Goal: Task Accomplishment & Management: Use online tool/utility

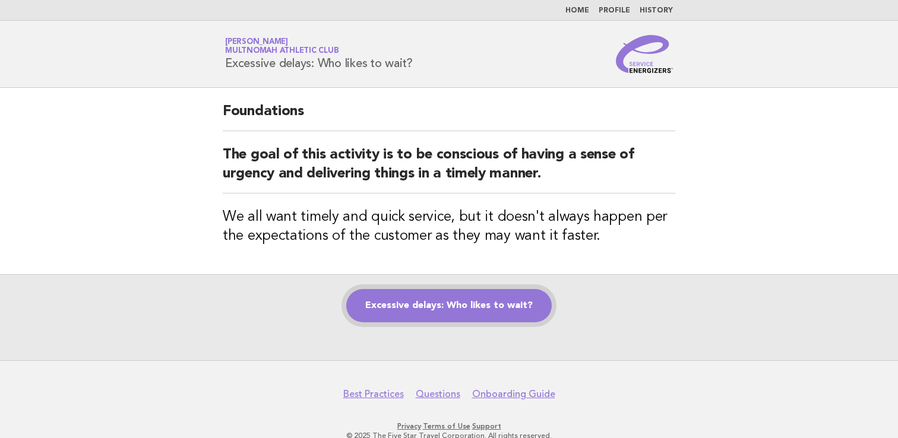
click at [415, 289] on link "Excessive delays: Who likes to wait?" at bounding box center [448, 305] width 205 height 33
click at [424, 300] on link "Excessive delays: Who likes to wait?" at bounding box center [448, 305] width 205 height 33
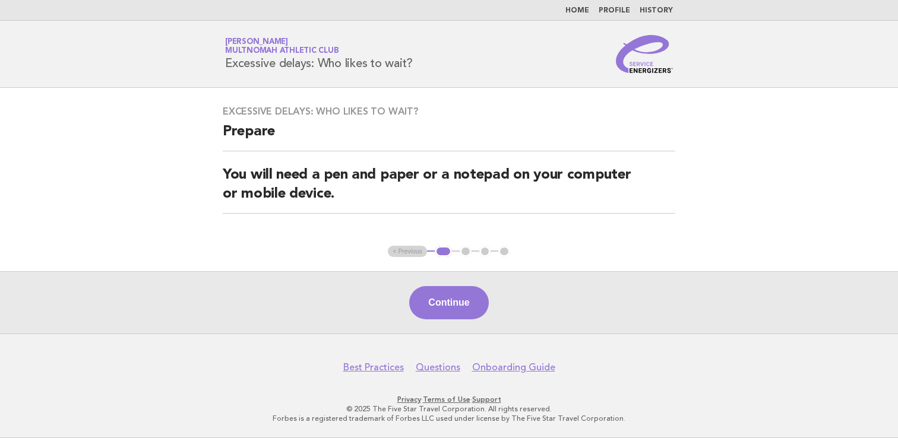
click at [438, 300] on button "Continue" at bounding box center [448, 302] width 79 height 33
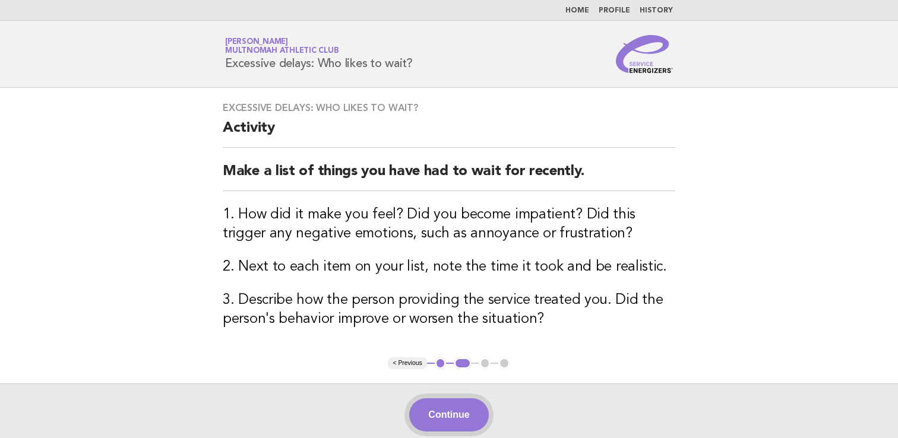
click at [451, 404] on button "Continue" at bounding box center [448, 414] width 79 height 33
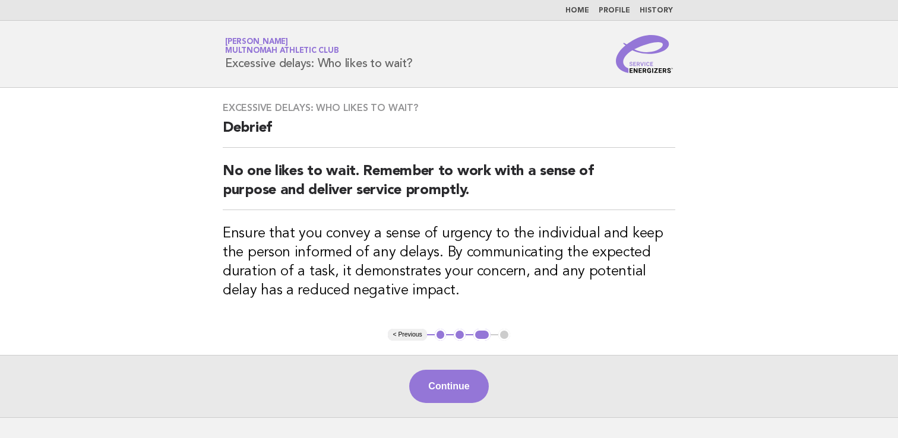
click at [468, 380] on button "Continue" at bounding box center [448, 386] width 79 height 33
